Goal: Information Seeking & Learning: Learn about a topic

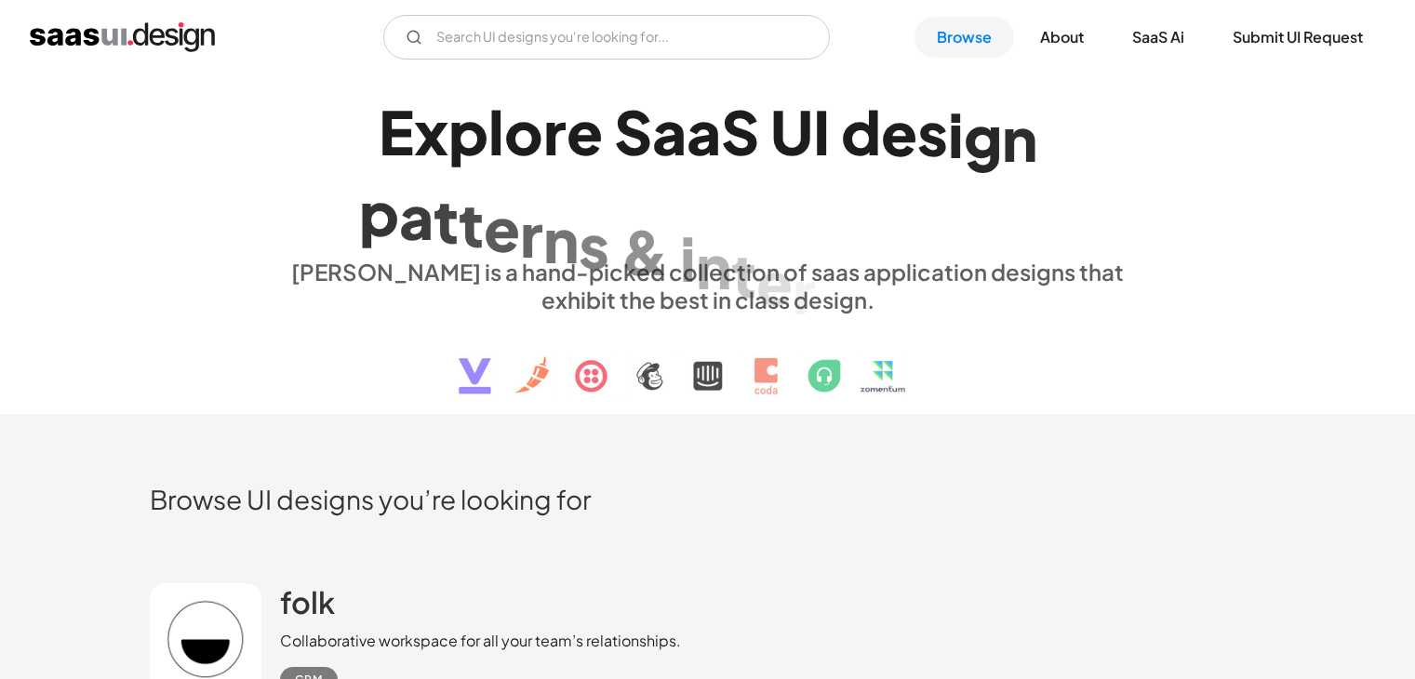
scroll to position [5768, 0]
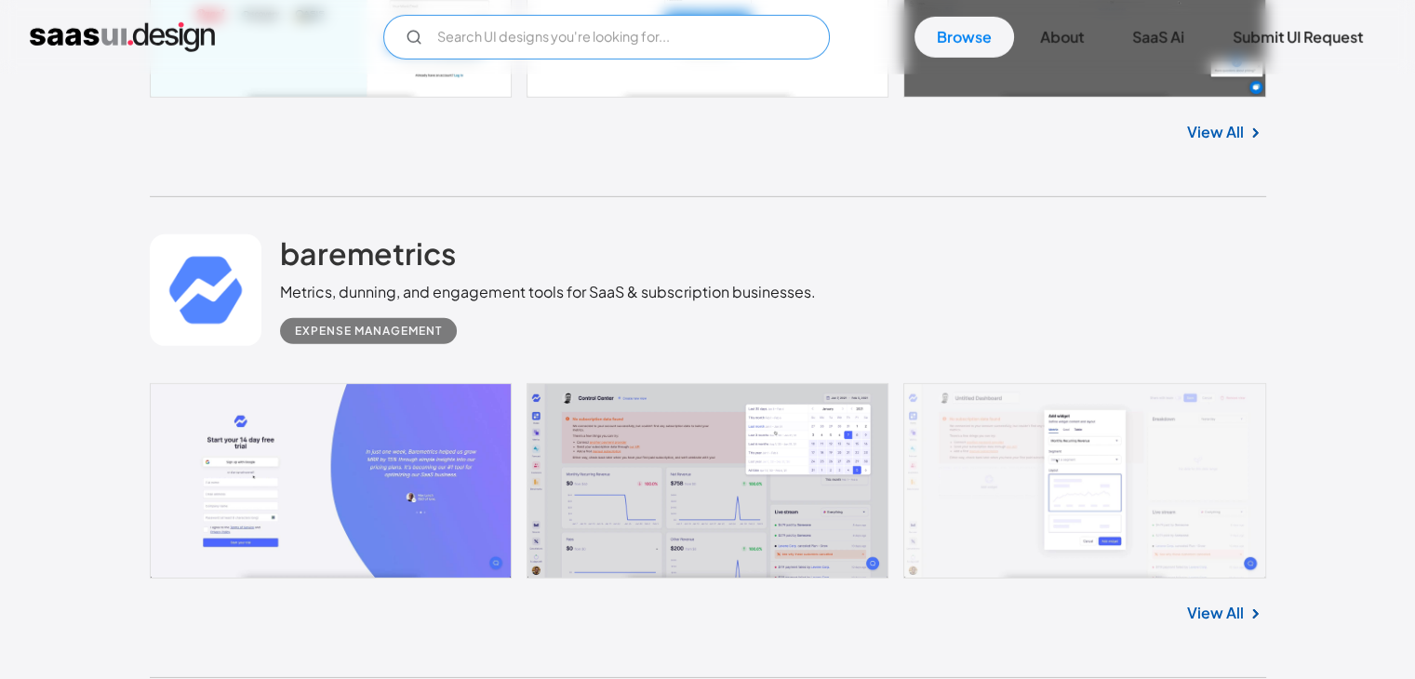
drag, startPoint x: 0, startPoint y: 0, endPoint x: 536, endPoint y: 49, distance: 538.1
click at [536, 49] on input "Email Form" at bounding box center [606, 37] width 447 height 45
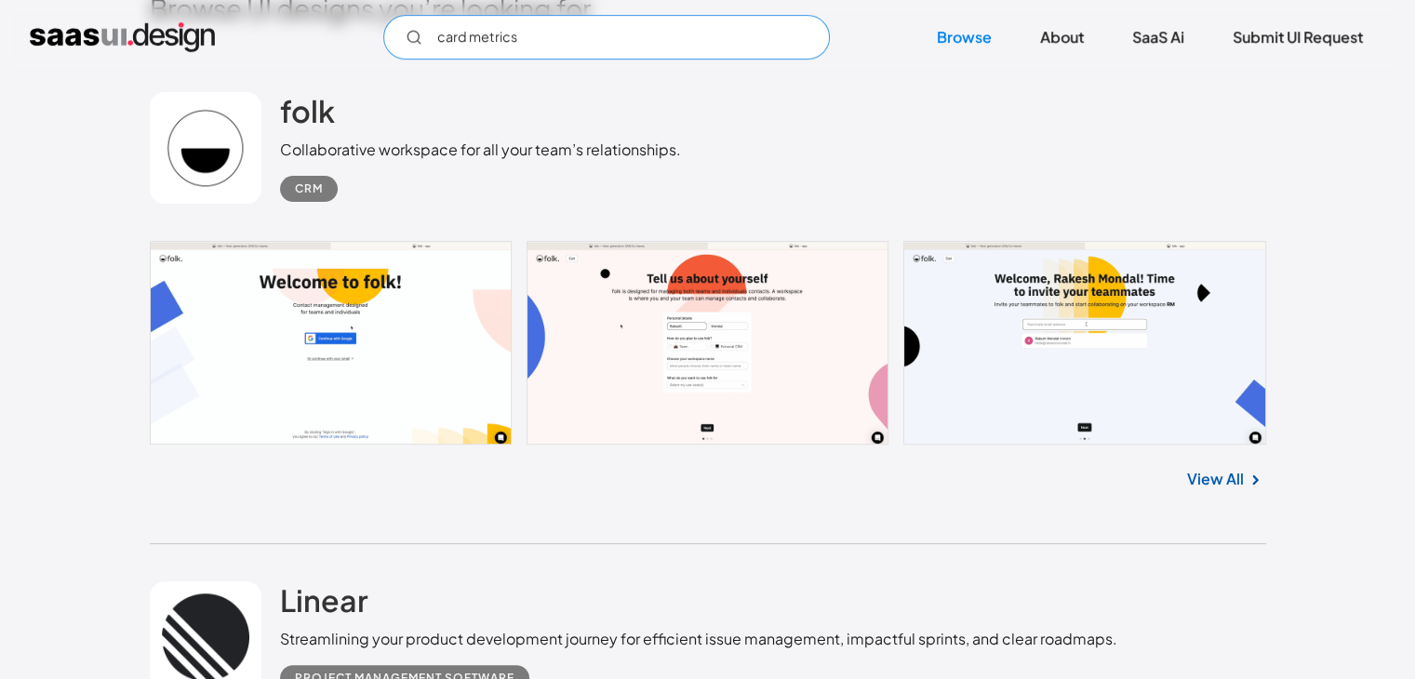
scroll to position [0, 0]
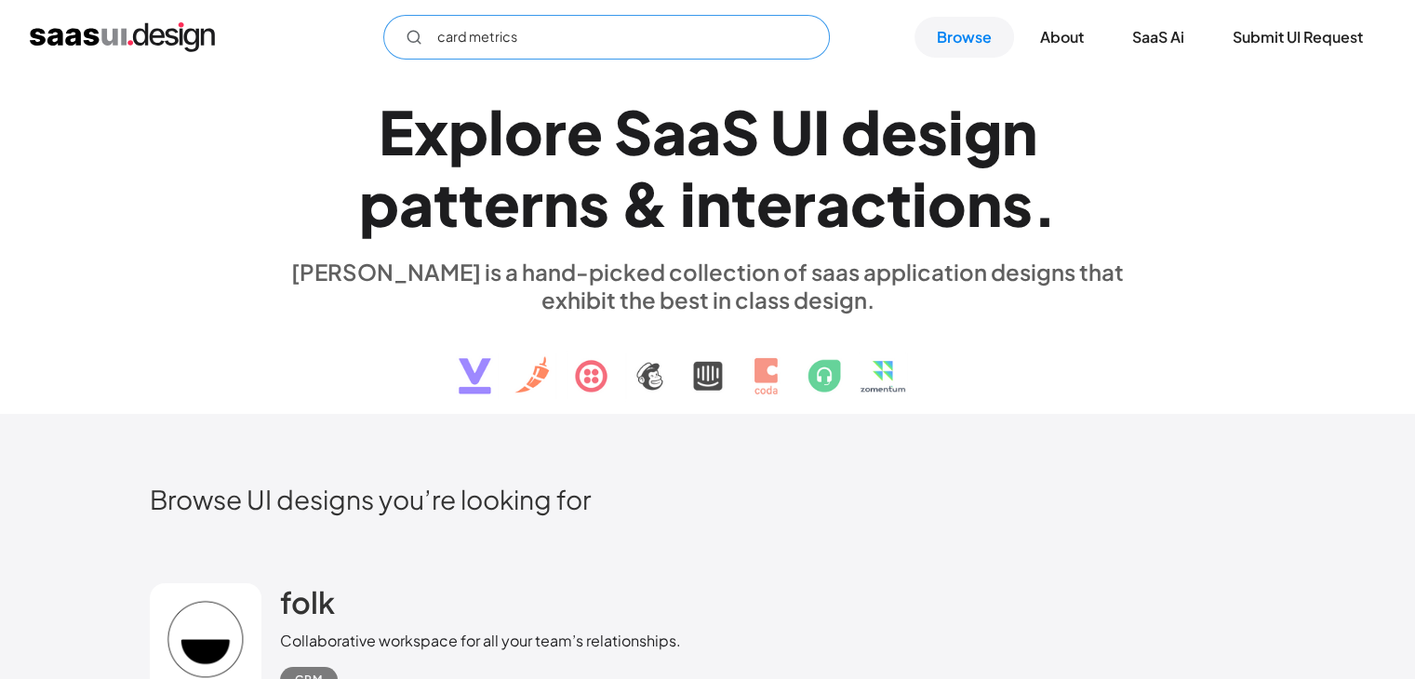
click at [481, 36] on input "card metrics" at bounding box center [606, 37] width 447 height 45
type input "card"
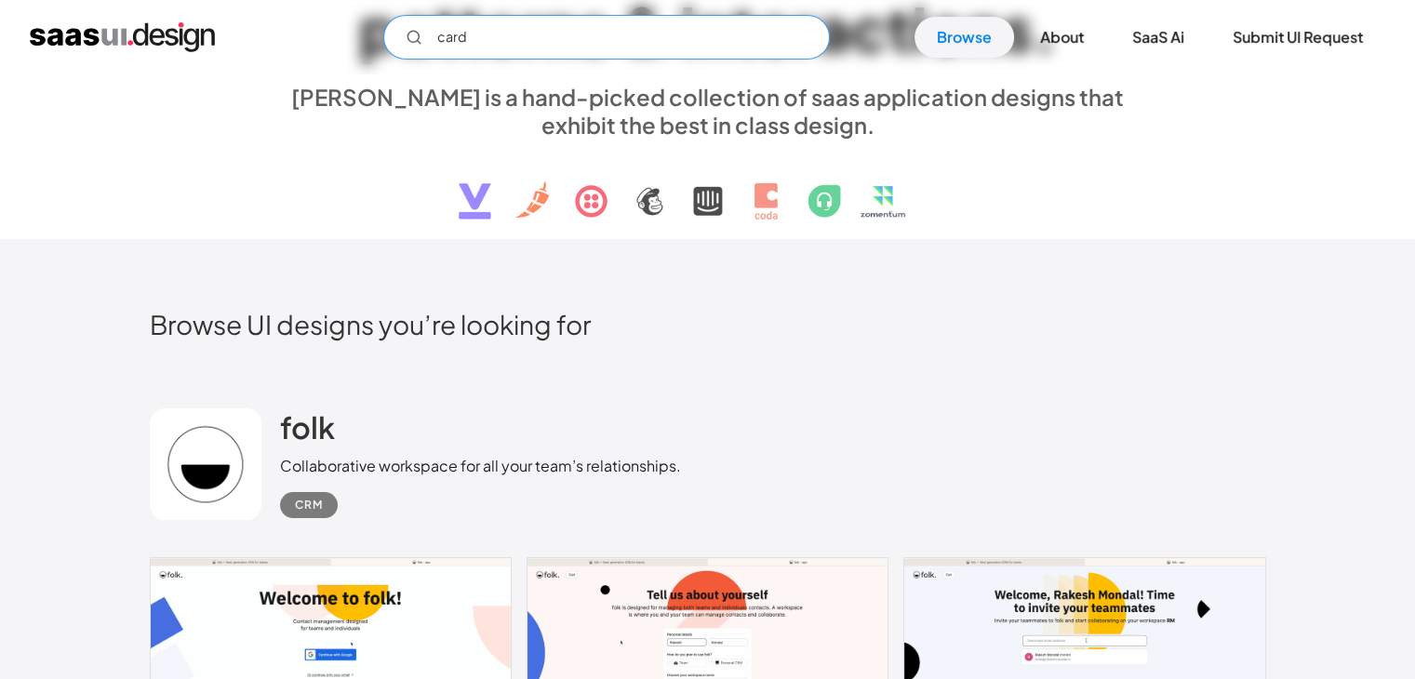
scroll to position [558, 0]
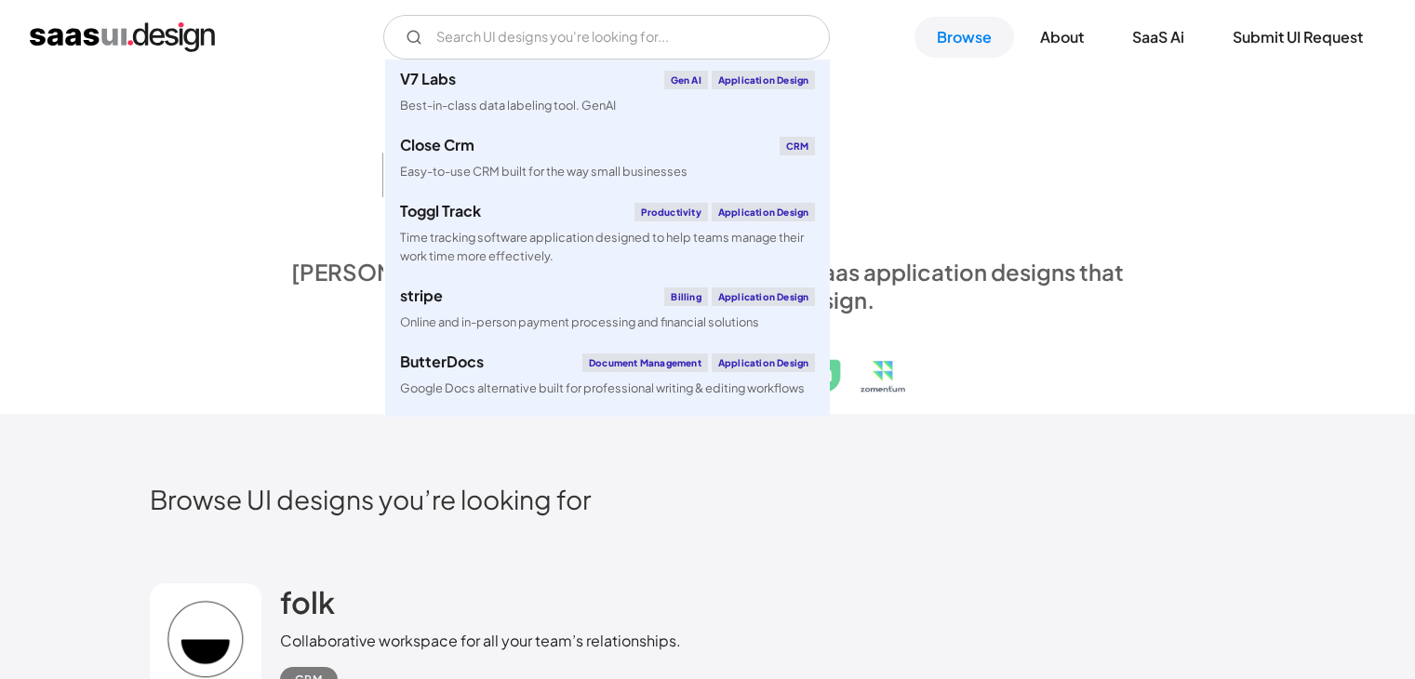
click at [442, 39] on input "Email Form" at bounding box center [606, 37] width 447 height 45
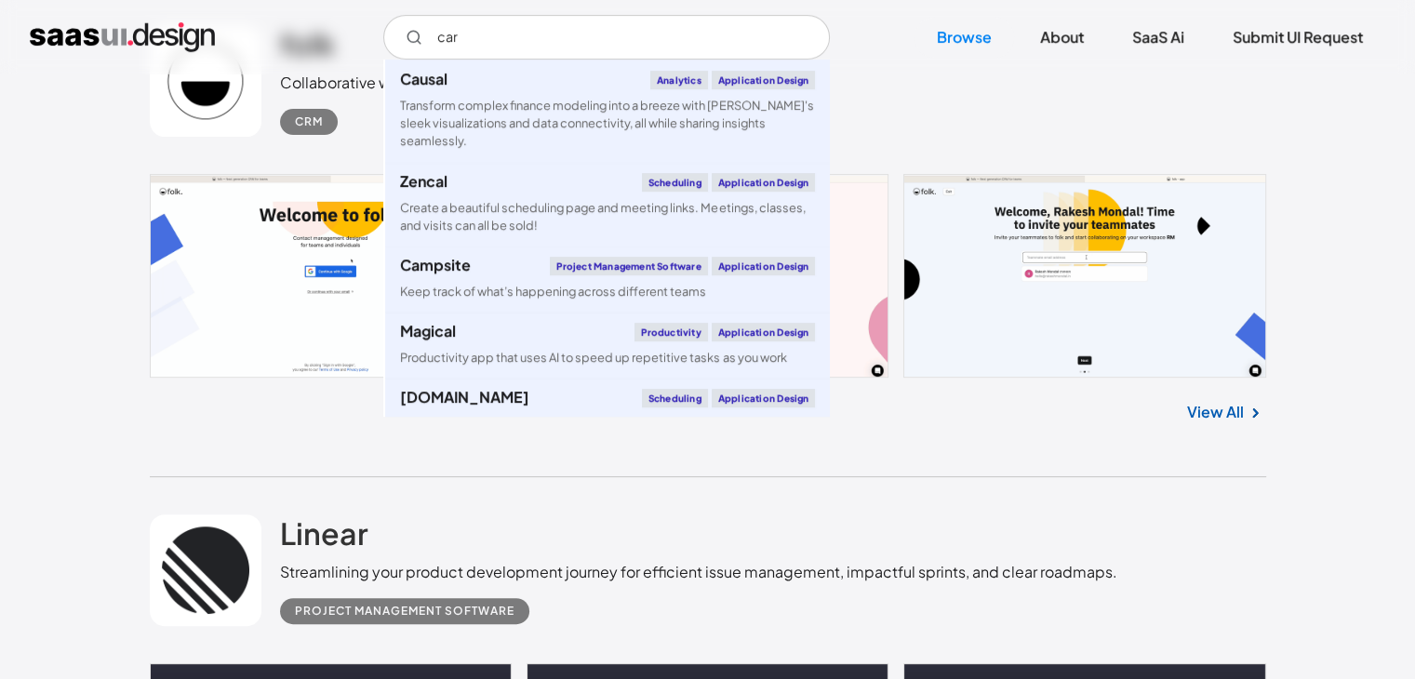
type input "card"
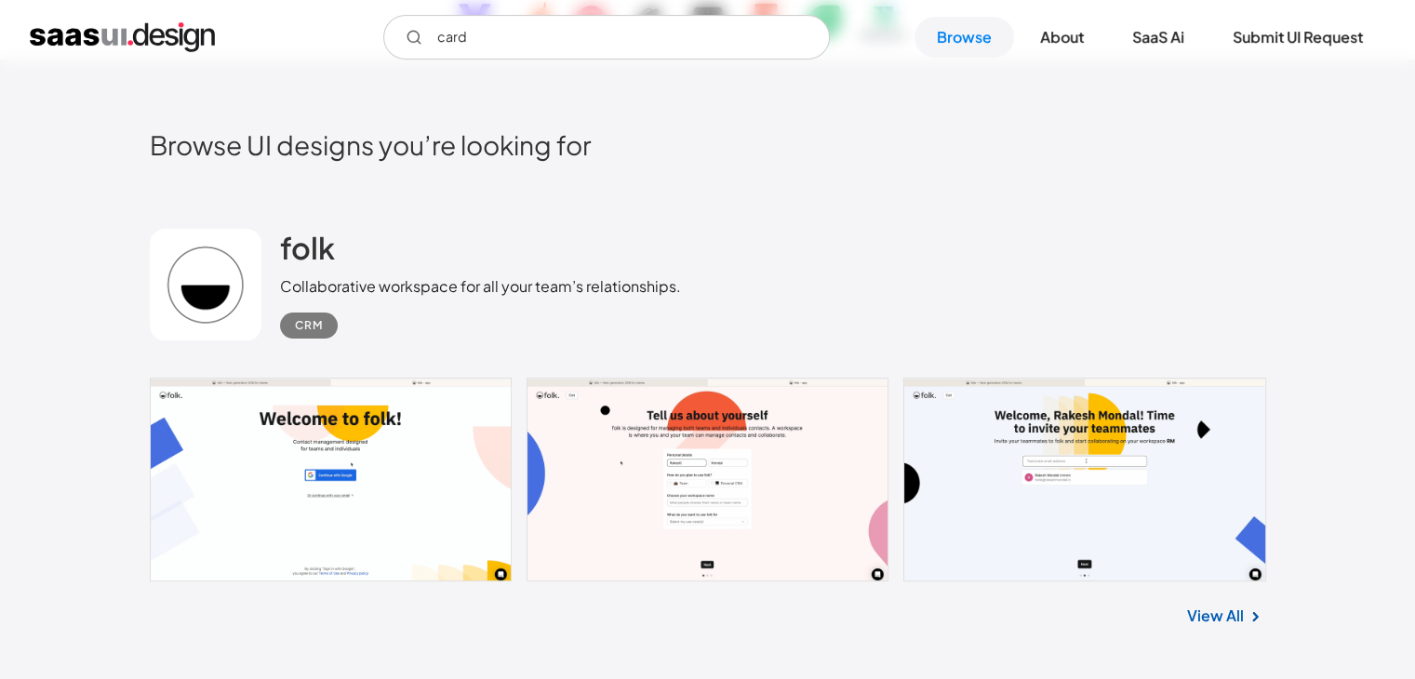
scroll to position [465, 0]
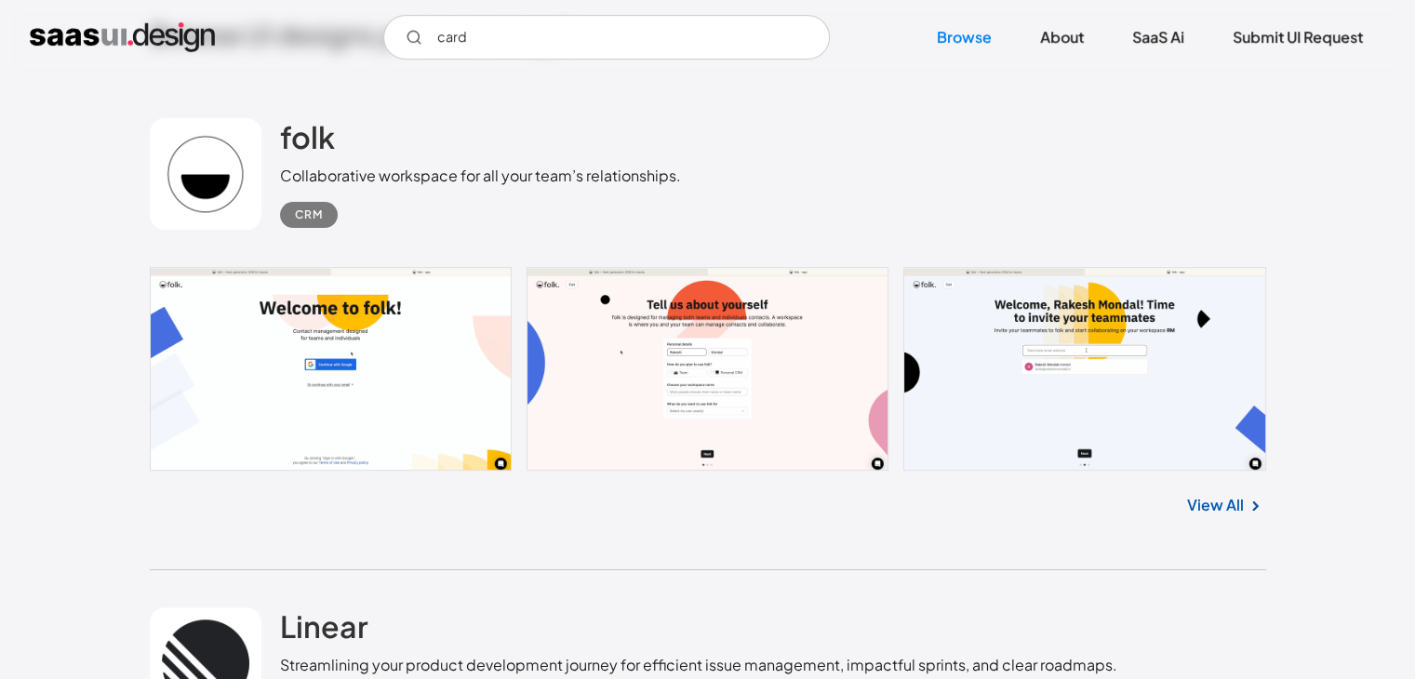
click at [471, 43] on input "card" at bounding box center [606, 37] width 447 height 45
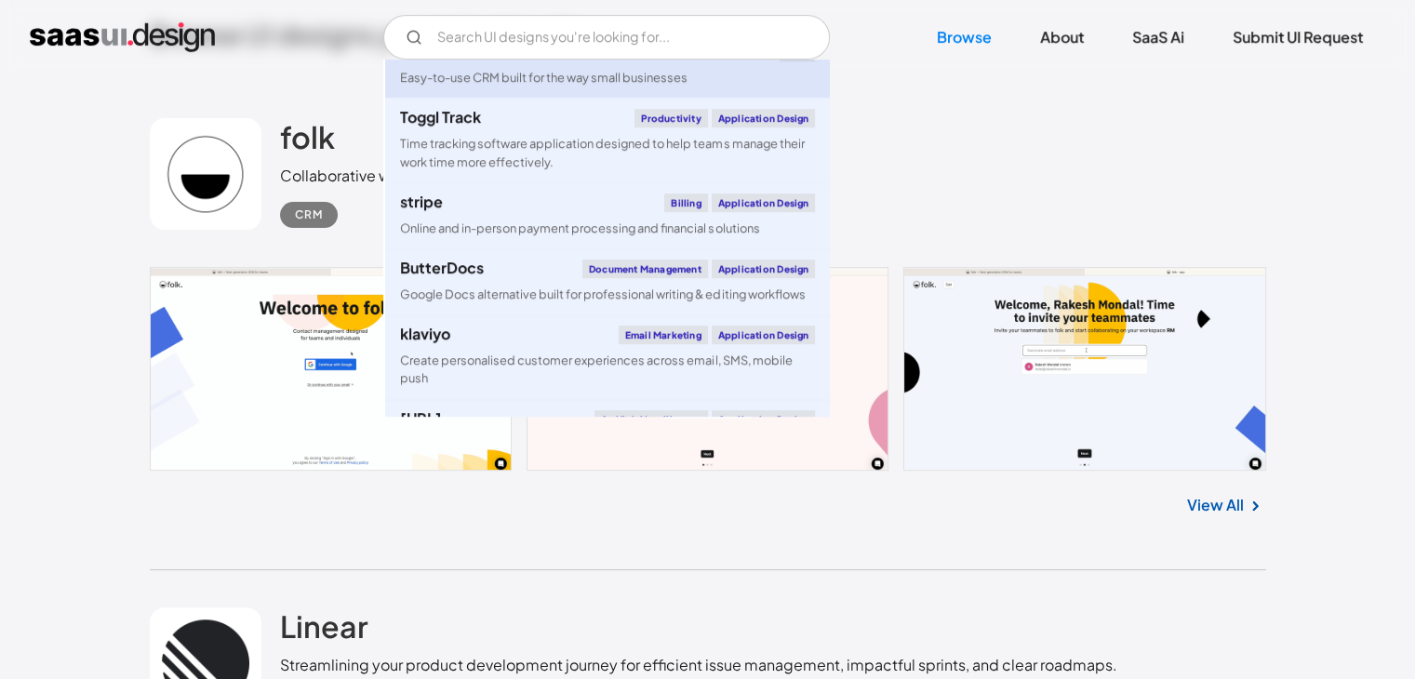
scroll to position [0, 0]
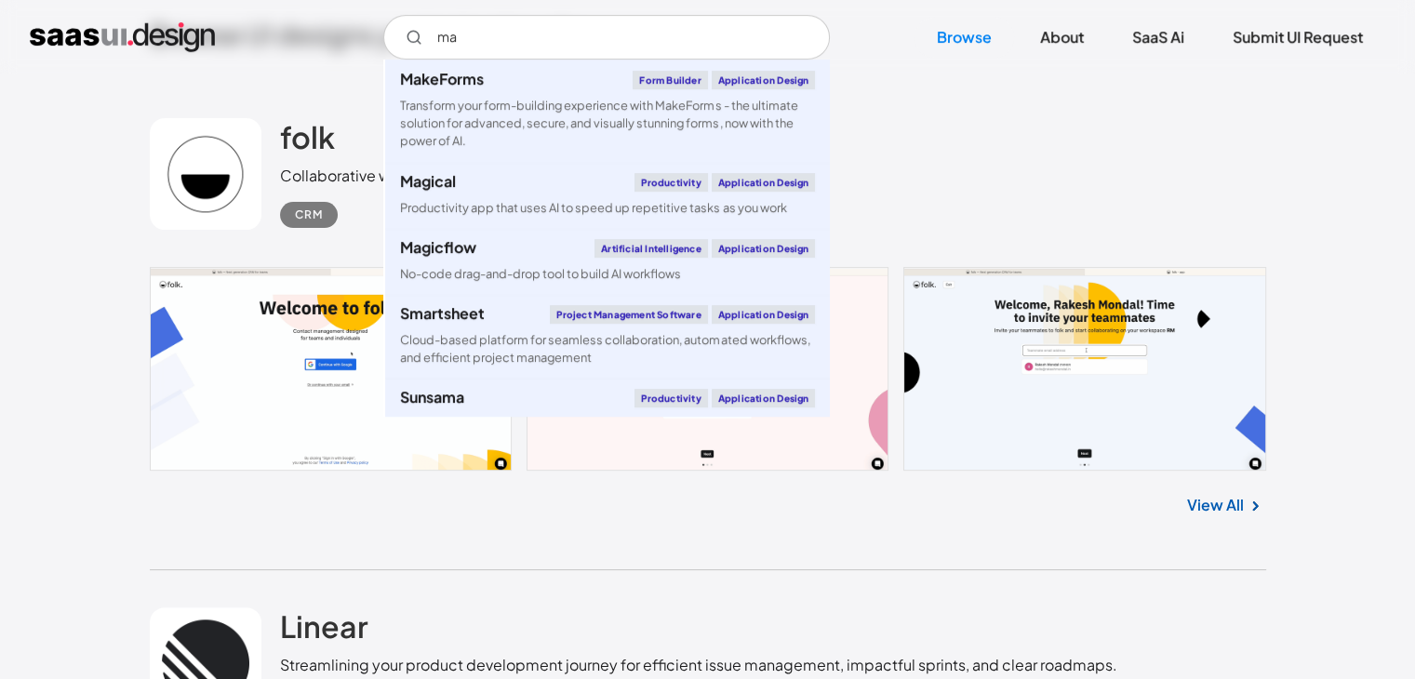
type input "m"
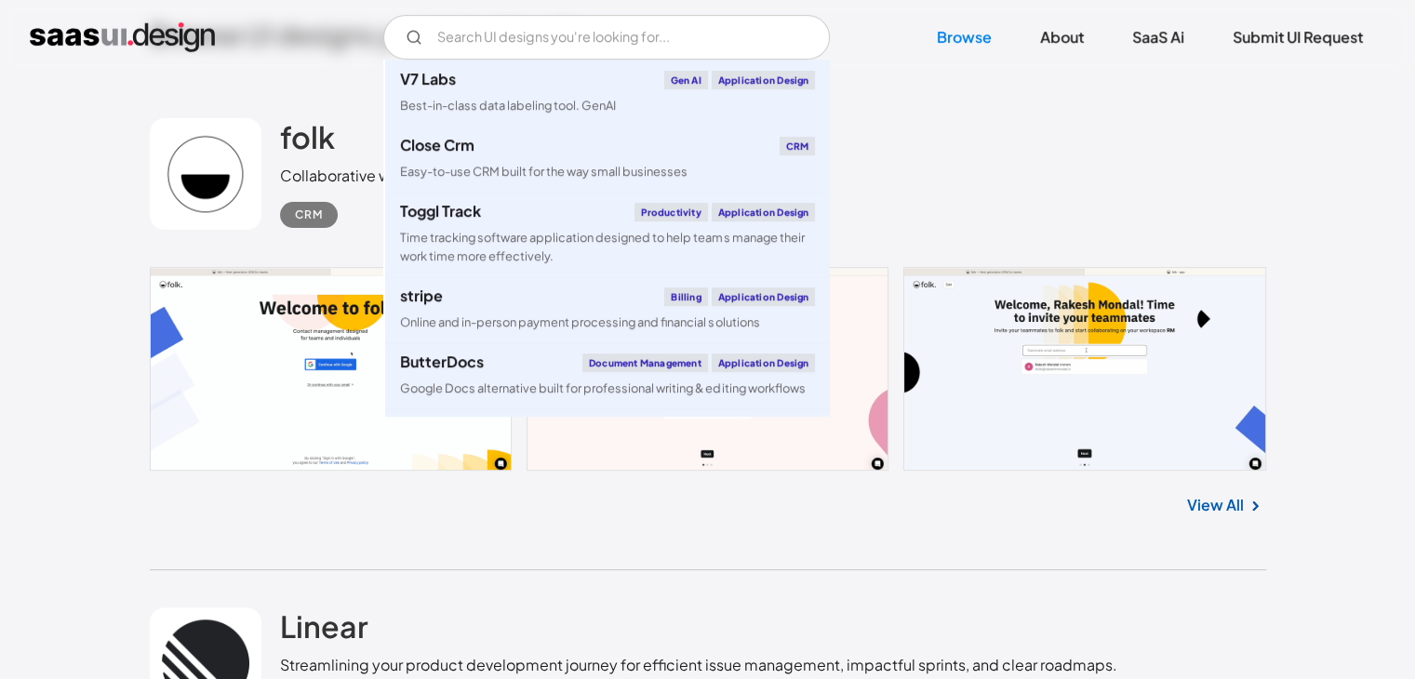
click at [895, 172] on div "folk Collaborative workspace for all your team’s relationships. CRM" at bounding box center [708, 174] width 1116 height 186
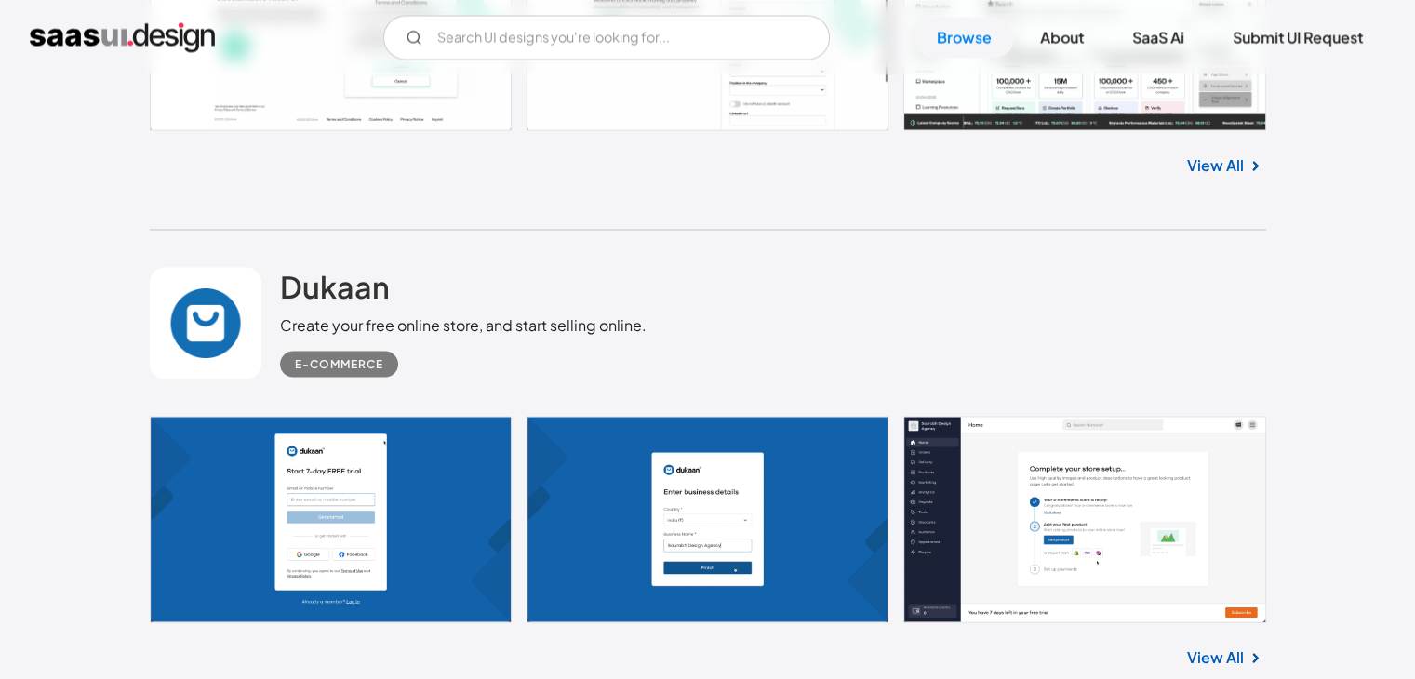
scroll to position [17305, 0]
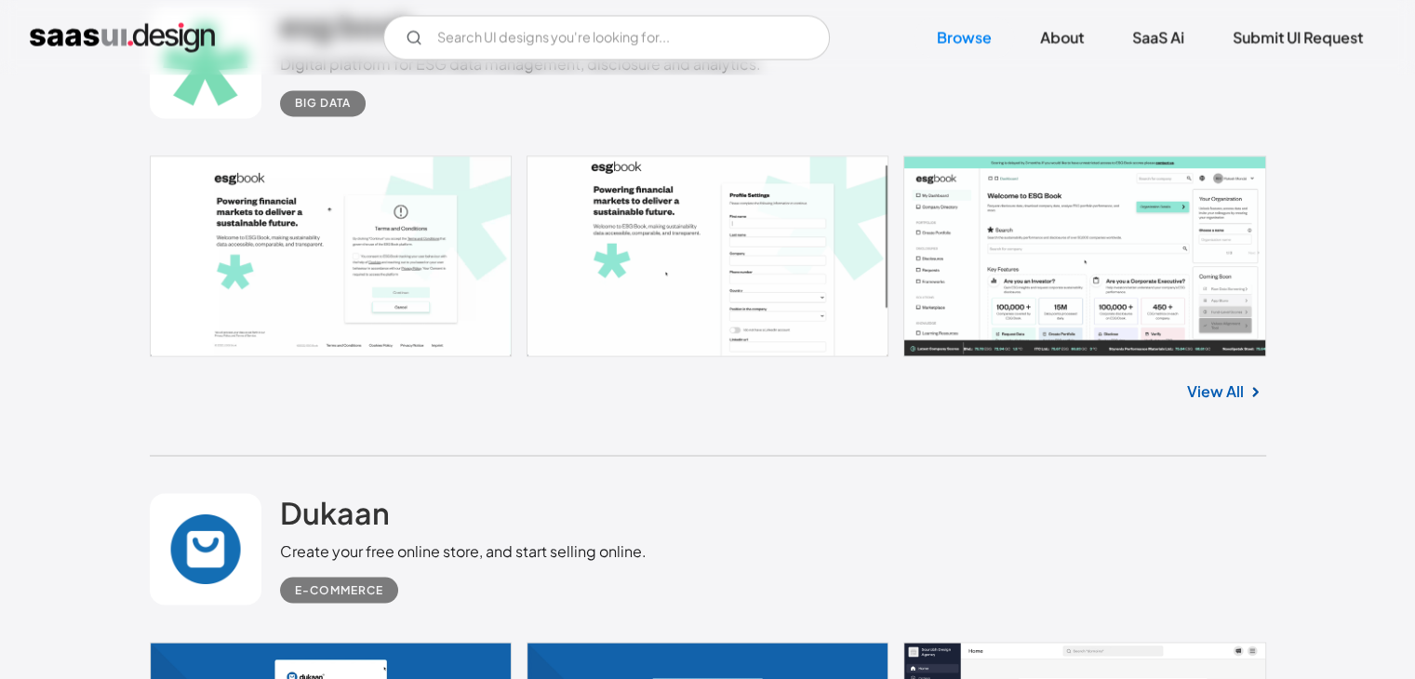
click at [1104, 182] on link at bounding box center [708, 255] width 1116 height 201
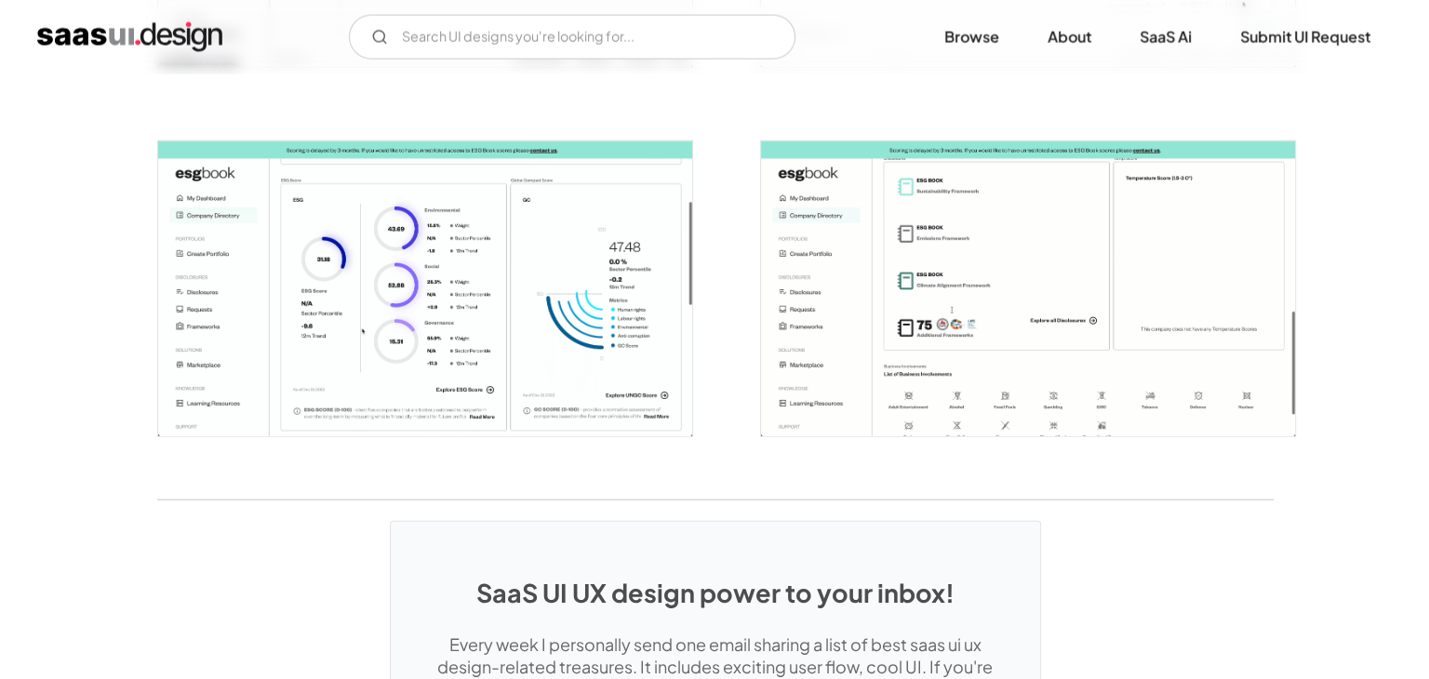
scroll to position [4373, 0]
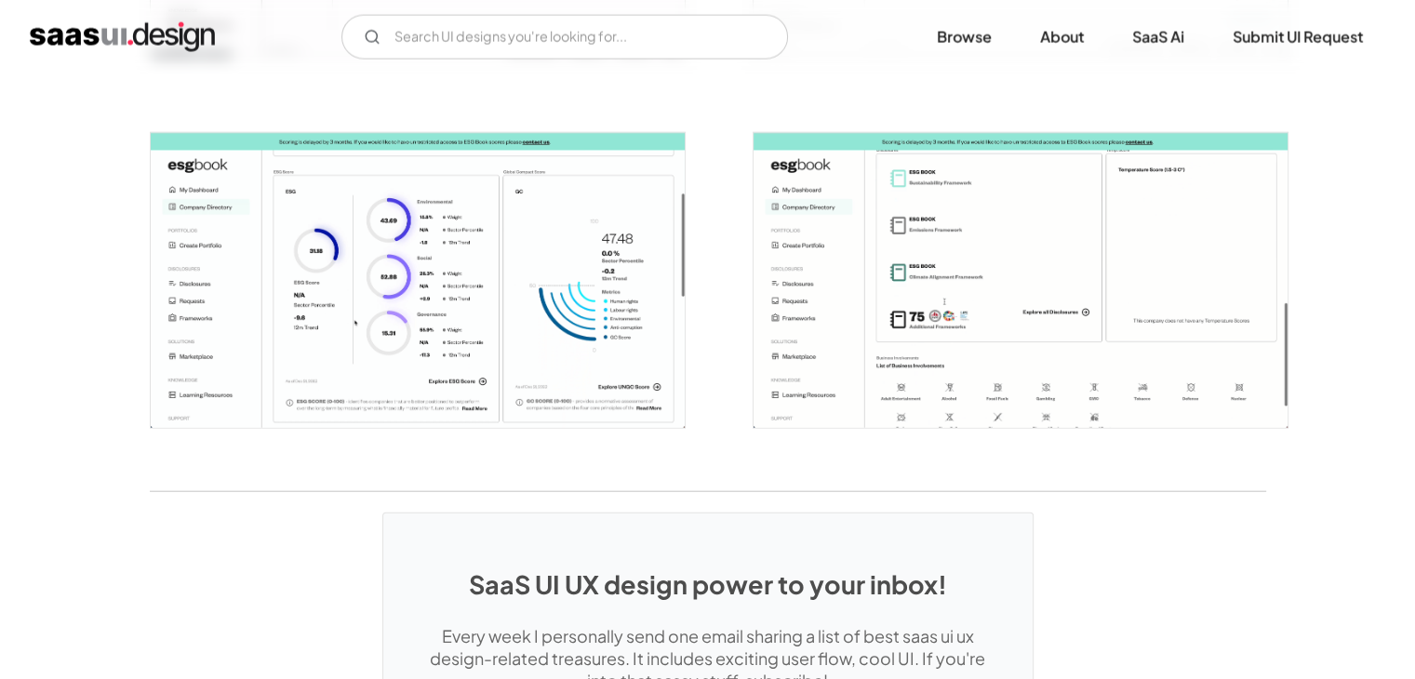
click at [595, 249] on img "open lightbox" at bounding box center [418, 281] width 534 height 296
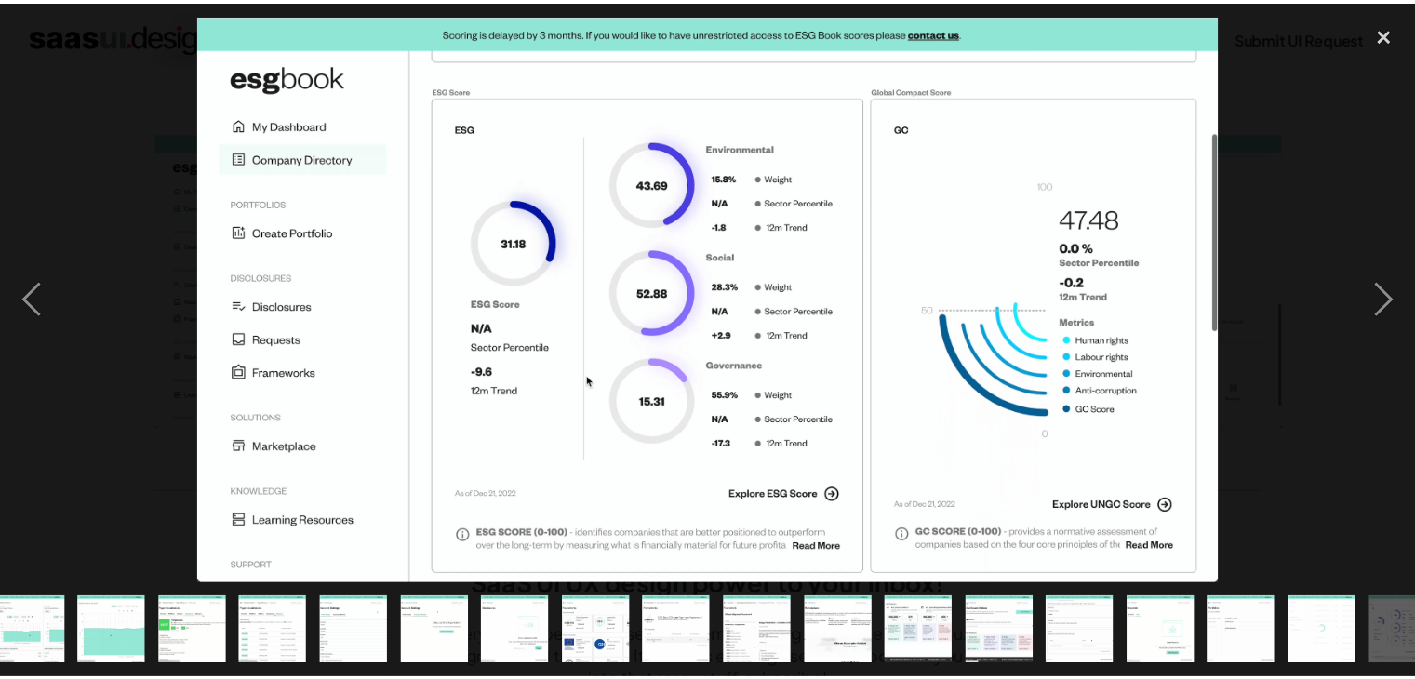
scroll to position [0, 539]
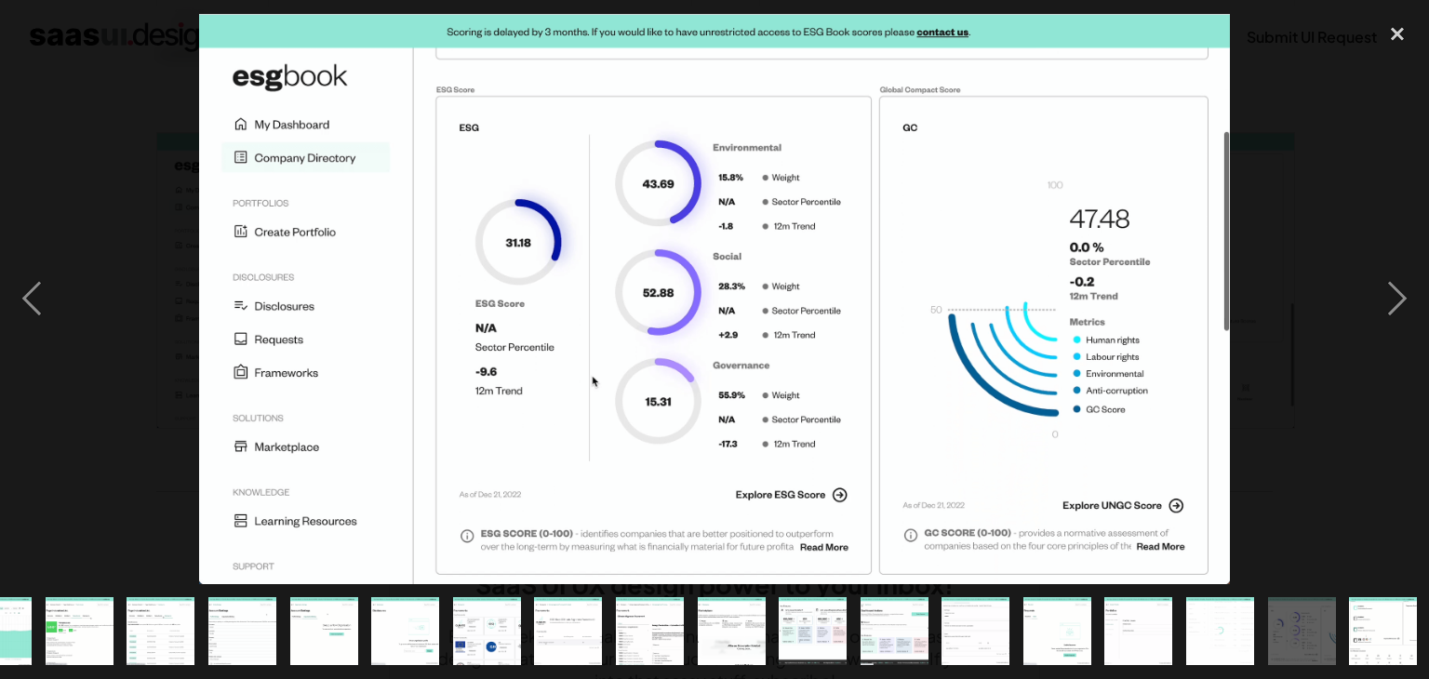
click at [199, 209] on img at bounding box center [714, 299] width 1031 height 570
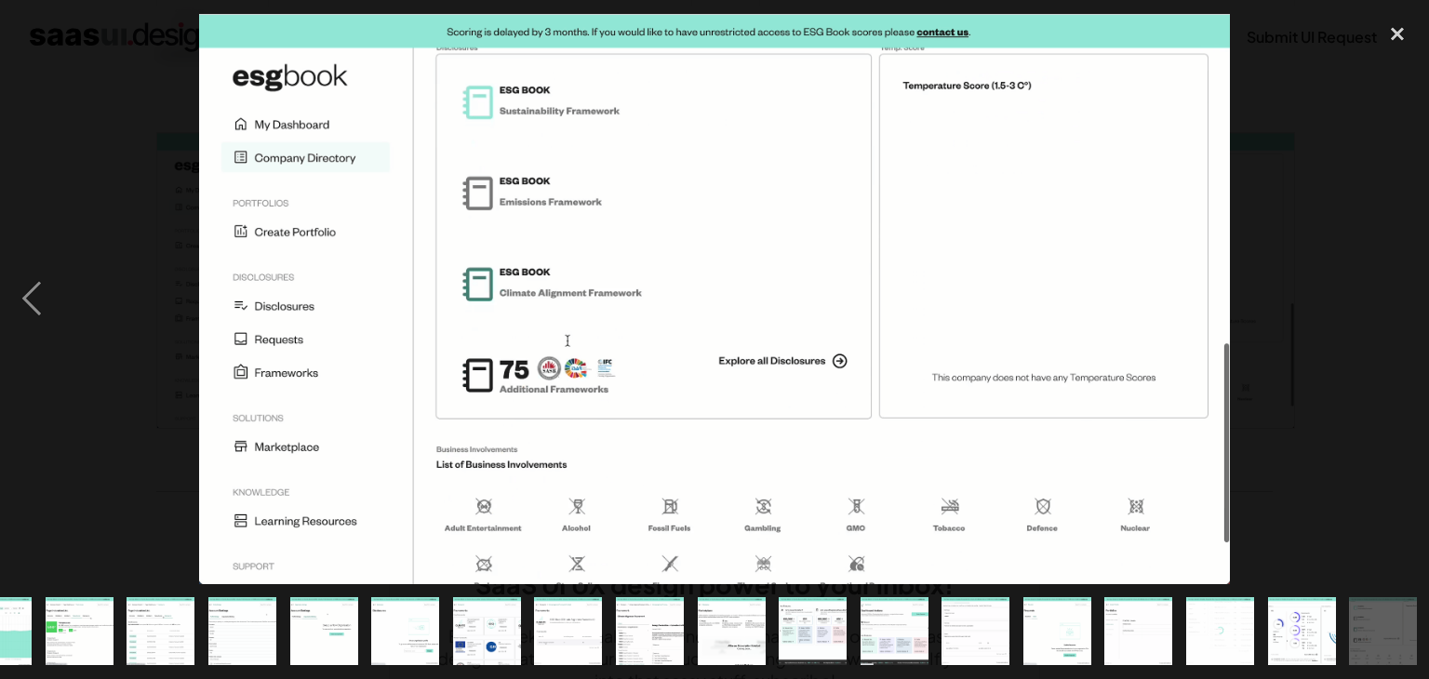
click at [128, 127] on div at bounding box center [714, 299] width 1429 height 570
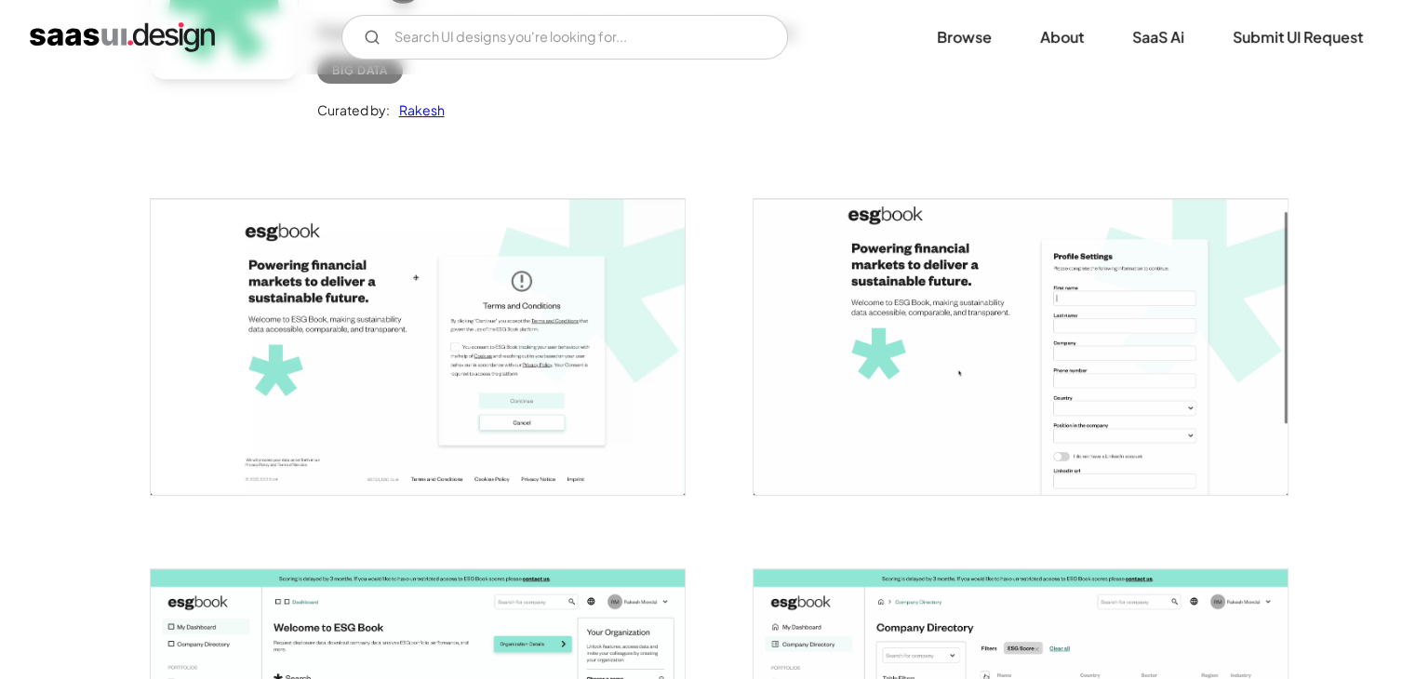
scroll to position [0, 0]
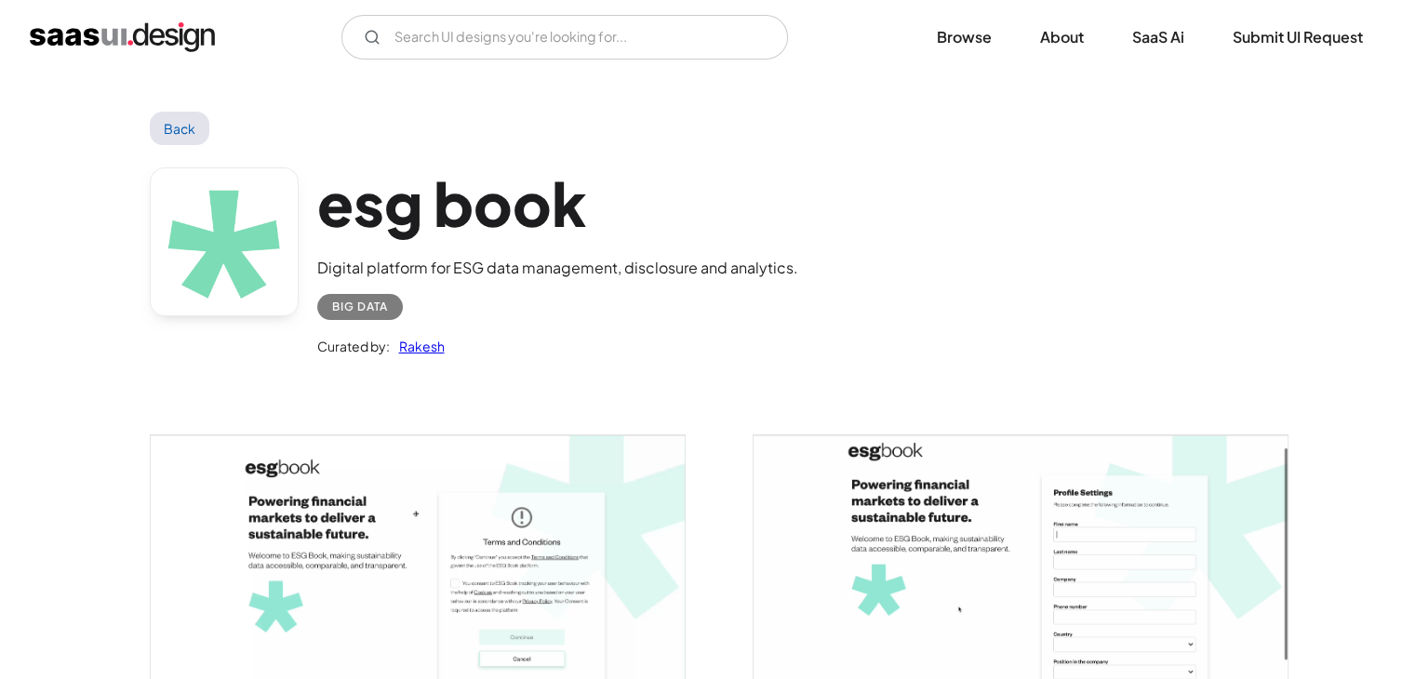
click at [121, 34] on img "home" at bounding box center [122, 37] width 185 height 30
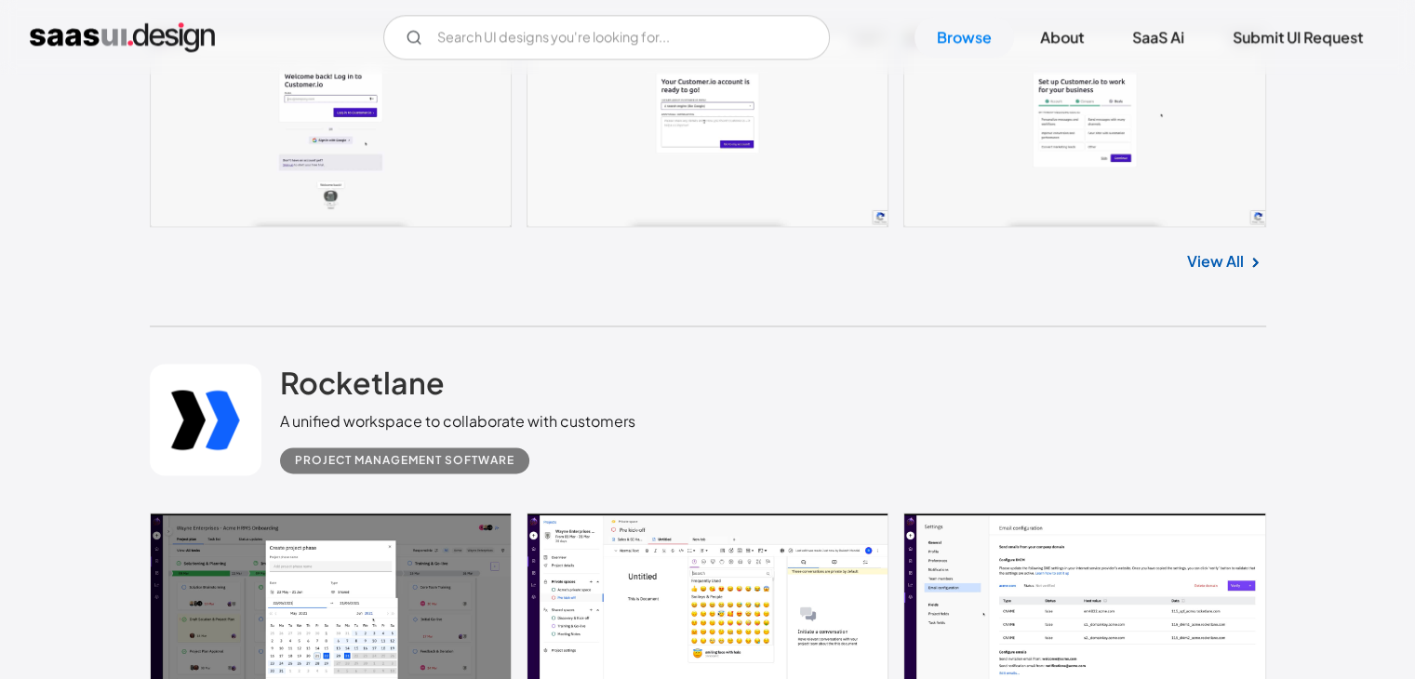
scroll to position [9769, 0]
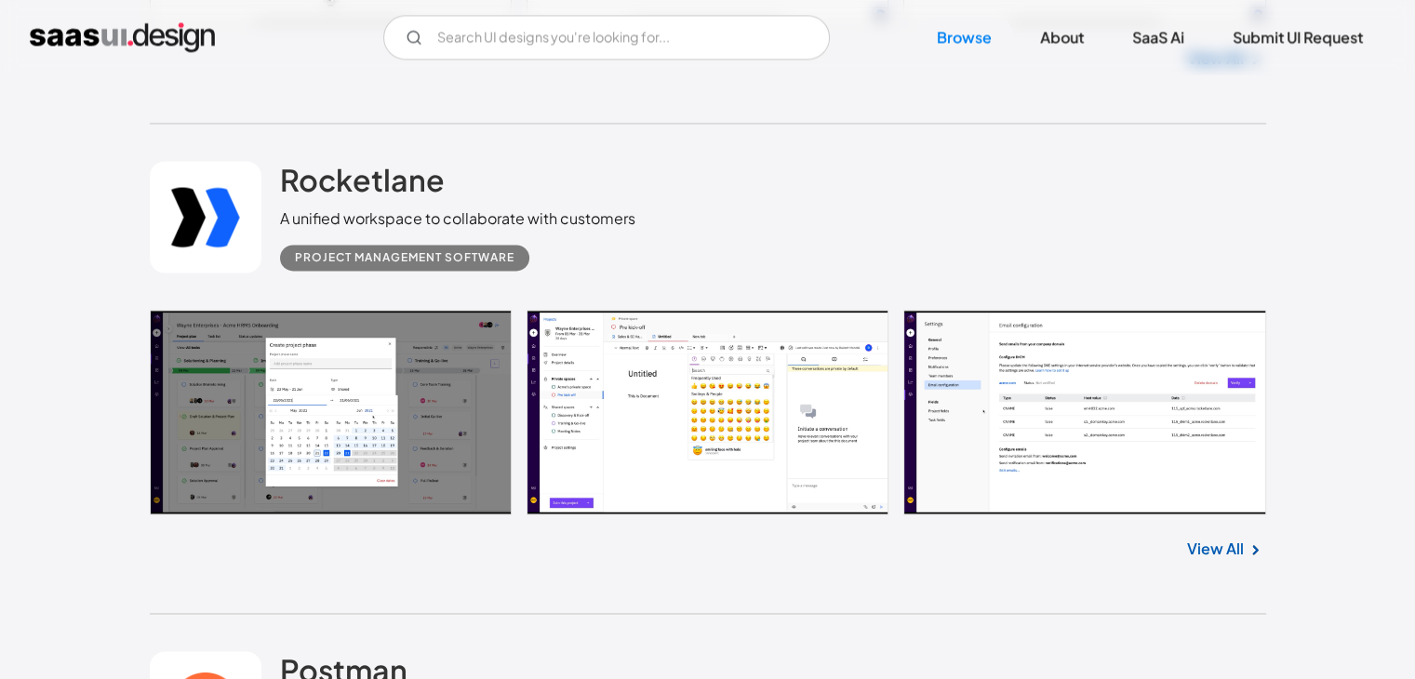
click at [763, 443] on link at bounding box center [708, 412] width 1116 height 205
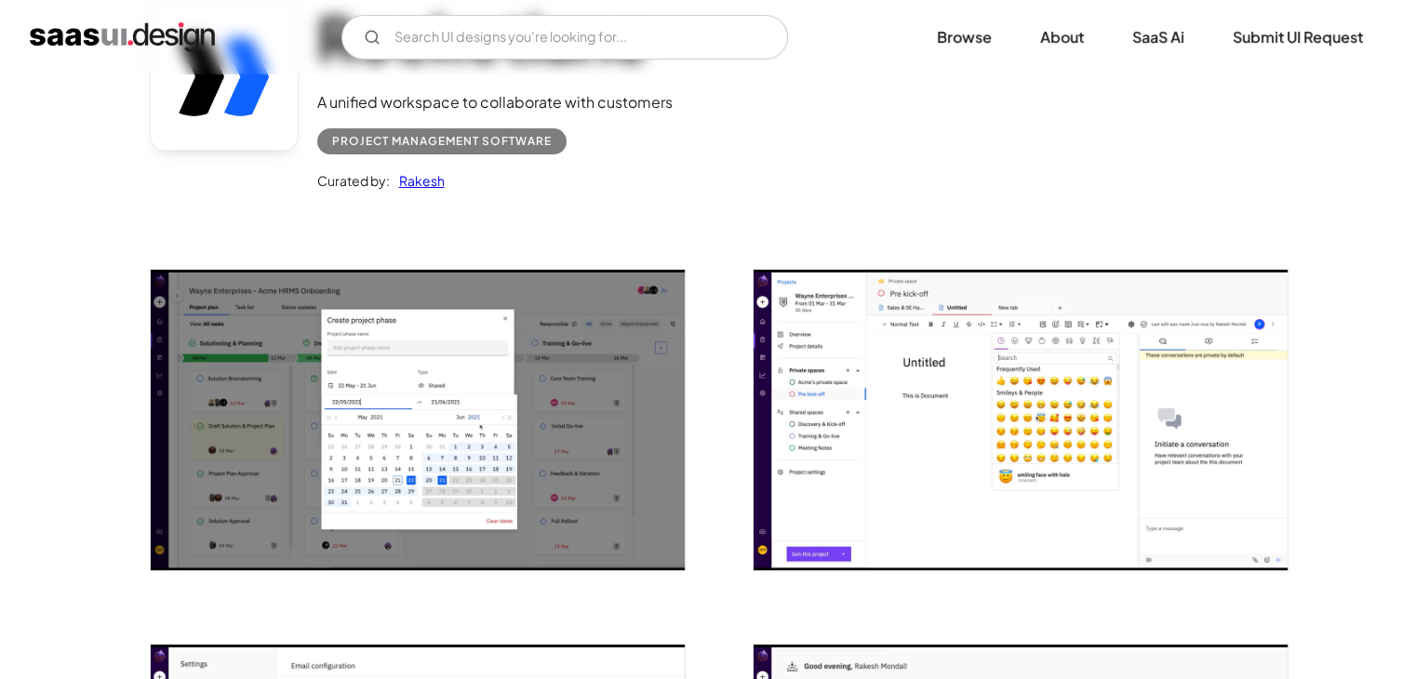
scroll to position [186, 0]
